Goal: Information Seeking & Learning: Find specific page/section

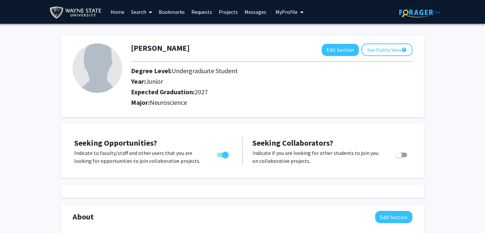
click at [120, 14] on link "Home" at bounding box center [117, 11] width 20 height 23
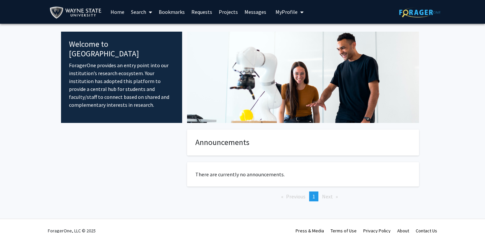
click at [144, 12] on link "Search" at bounding box center [142, 11] width 28 height 23
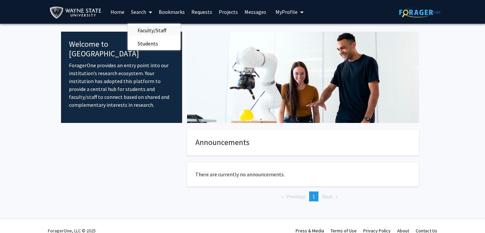
click at [145, 25] on span "Faculty/Staff" at bounding box center [152, 30] width 49 height 13
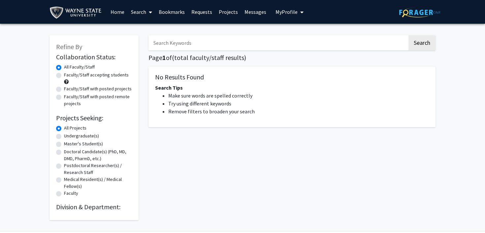
click at [82, 78] on label "Faculty/Staff accepting students" at bounding box center [96, 75] width 65 height 7
click at [68, 76] on input "Faculty/Staff accepting students" at bounding box center [66, 74] width 4 height 4
radio input "true"
click at [83, 135] on label "Undergraduate(s)" at bounding box center [81, 136] width 35 height 7
click at [68, 135] on input "Undergraduate(s)" at bounding box center [66, 135] width 4 height 4
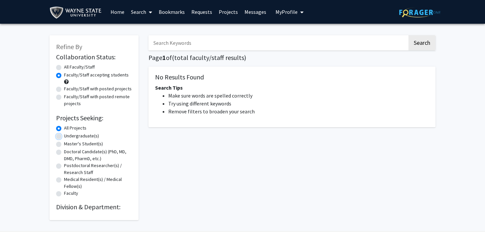
radio input "true"
click at [423, 42] on button "Search" at bounding box center [422, 42] width 27 height 15
radio input "true"
click at [64, 75] on label "Faculty/Staff accepting students" at bounding box center [96, 75] width 65 height 7
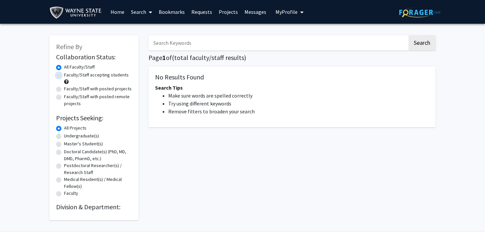
click at [64, 75] on input "Faculty/Staff accepting students" at bounding box center [66, 74] width 4 height 4
radio input "true"
click at [64, 136] on label "Undergraduate(s)" at bounding box center [81, 136] width 35 height 7
click at [64, 136] on input "Undergraduate(s)" at bounding box center [66, 135] width 4 height 4
radio input "true"
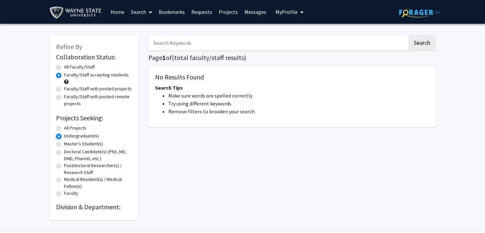
scroll to position [22, 0]
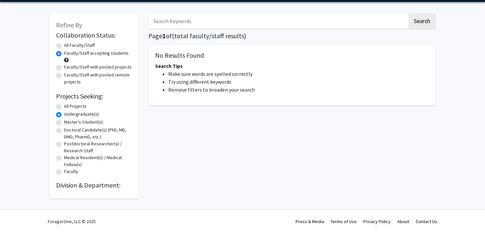
click at [100, 186] on h2 "Division & Department:" at bounding box center [94, 186] width 76 height 8
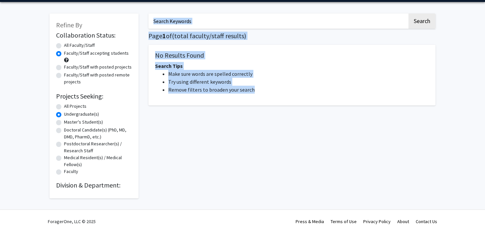
drag, startPoint x: 124, startPoint y: 184, endPoint x: 149, endPoint y: 185, distance: 24.5
click at [149, 185] on div "Refine By Collaboration Status: Collaboration Status All Faculty/Staff Collabor…" at bounding box center [243, 103] width 396 height 192
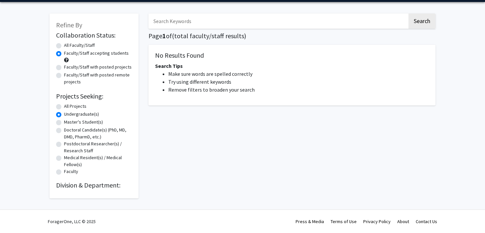
click at [149, 185] on div "Search Page 1 of ( total faculty/staff results) No Results Found Search Tips Ma…" at bounding box center [292, 103] width 297 height 192
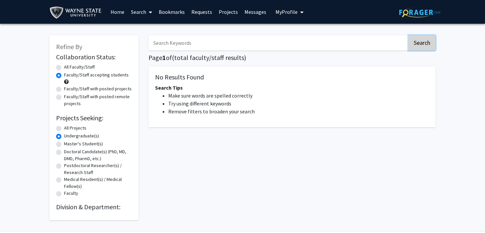
click at [419, 46] on button "Search" at bounding box center [422, 42] width 27 height 15
radio input "true"
click at [306, 49] on input "Search Keywords" at bounding box center [278, 42] width 259 height 15
type input "biology"
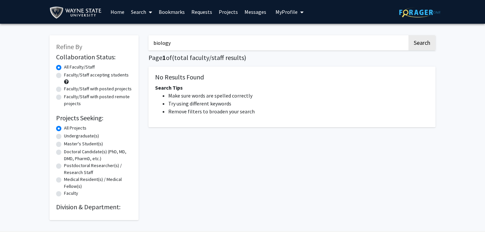
click at [409, 35] on button "Search" at bounding box center [422, 42] width 27 height 15
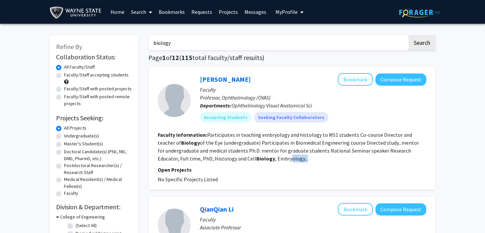
drag, startPoint x: 267, startPoint y: 161, endPoint x: 293, endPoint y: 160, distance: 26.1
click at [293, 160] on section "Faculty Information: Participates in teaching embryology and histology to MS1 s…" at bounding box center [292, 147] width 269 height 32
